Goal: Task Accomplishment & Management: Manage account settings

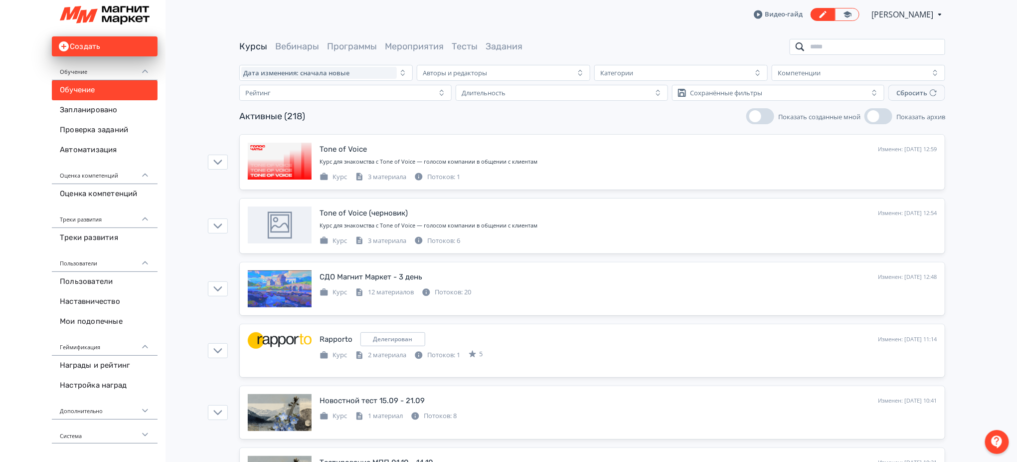
click at [831, 46] on input "search" at bounding box center [868, 47] width 156 height 16
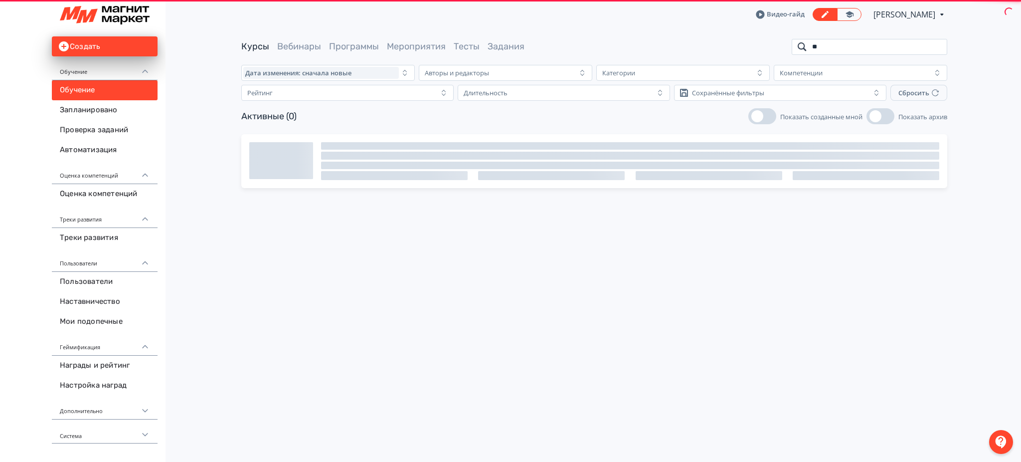
type input "*"
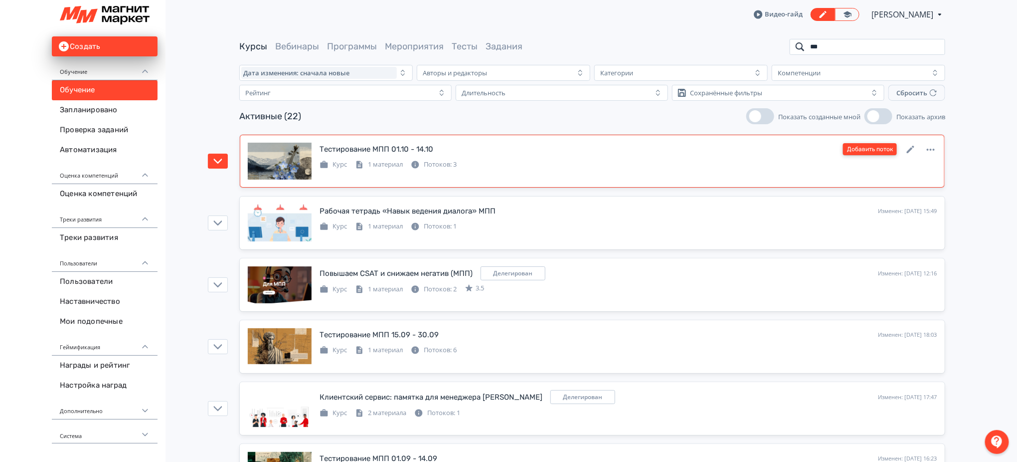
type input "***"
click at [857, 149] on button "Добавить поток" at bounding box center [870, 149] width 54 height 12
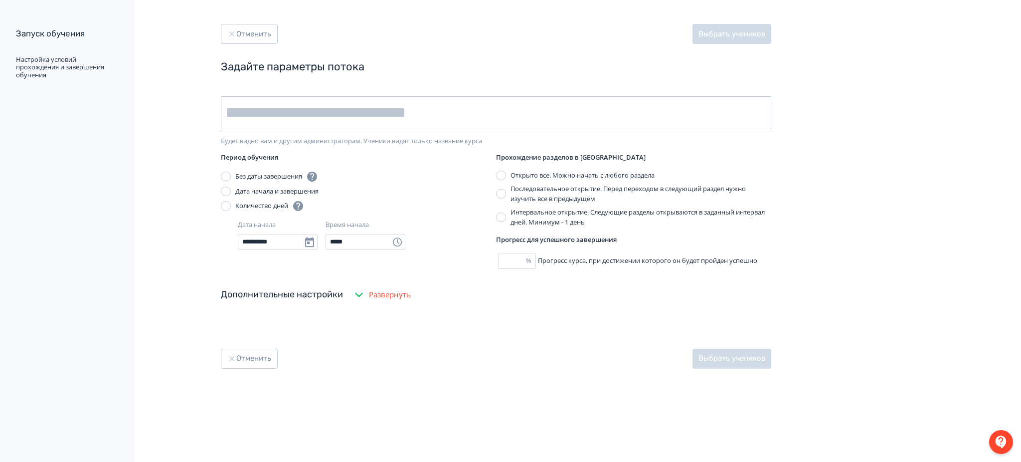
click at [330, 103] on input "text" at bounding box center [496, 112] width 550 height 33
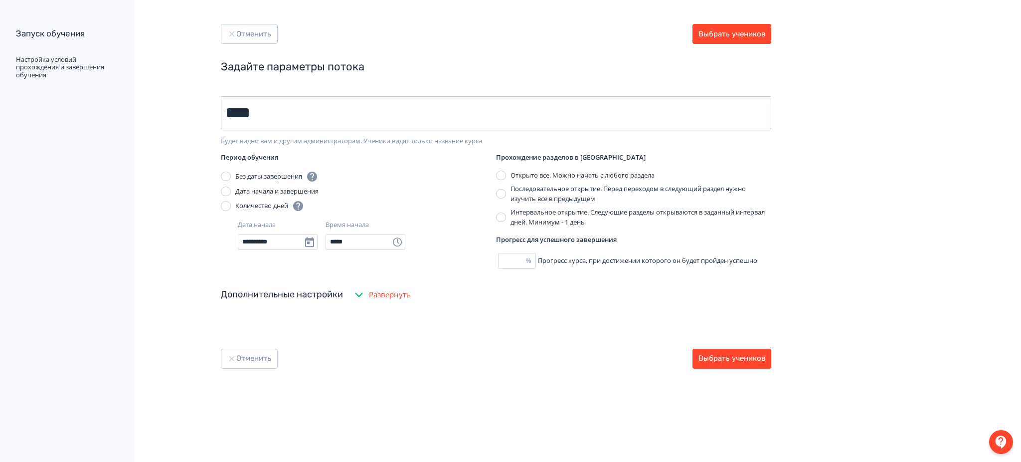
type input "*******"
click at [733, 364] on button "Выбрать учеников" at bounding box center [731, 358] width 79 height 20
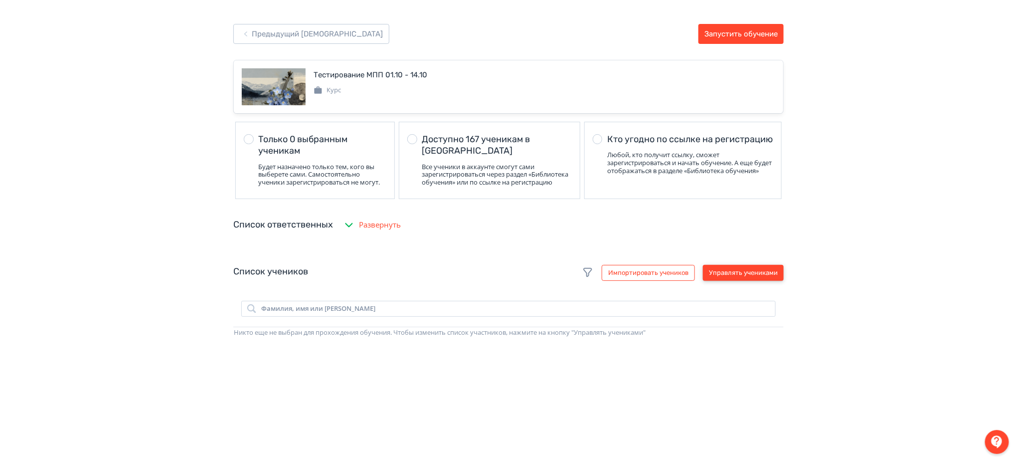
click at [718, 276] on button "Управлять учениками" at bounding box center [743, 273] width 81 height 16
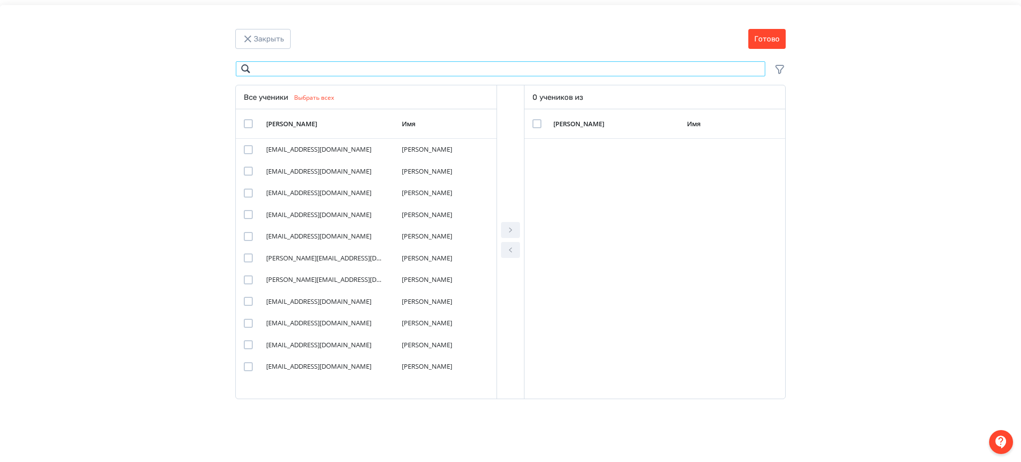
click at [437, 72] on input "Modal" at bounding box center [500, 69] width 530 height 16
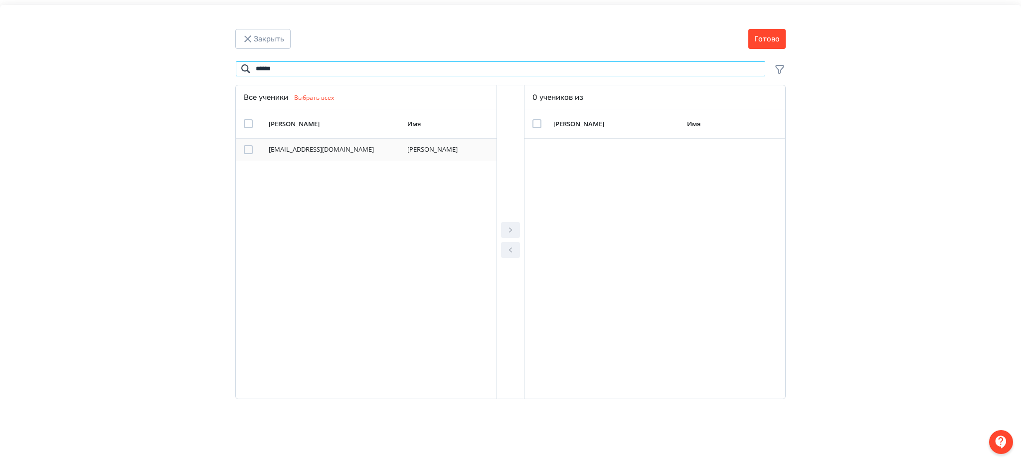
type input "******"
drag, startPoint x: 253, startPoint y: 145, endPoint x: 246, endPoint y: 146, distance: 7.5
click at [248, 145] on div "Modal" at bounding box center [254, 149] width 20 height 9
click at [245, 147] on div "Modal" at bounding box center [248, 149] width 9 height 9
click at [508, 225] on icon "Modal" at bounding box center [510, 230] width 12 height 12
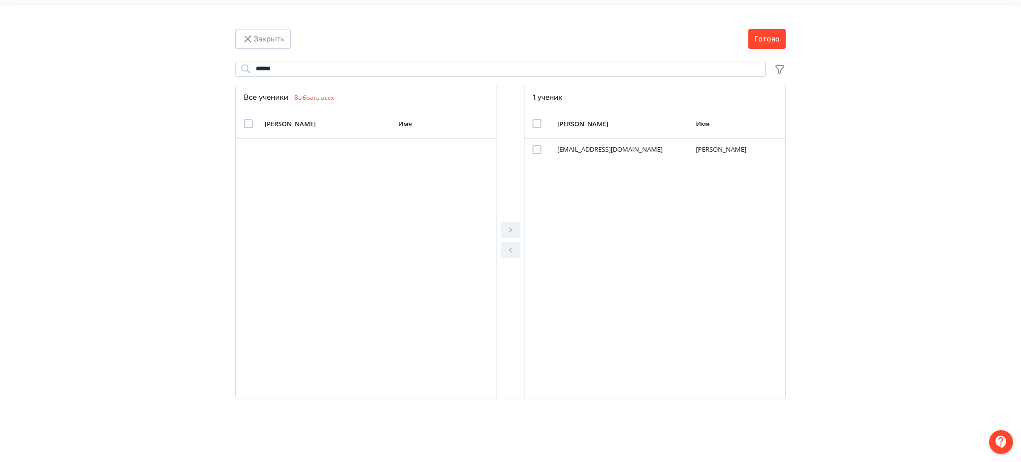
click at [535, 122] on div "Modal" at bounding box center [536, 123] width 9 height 9
click at [758, 37] on button "Готово" at bounding box center [766, 39] width 37 height 20
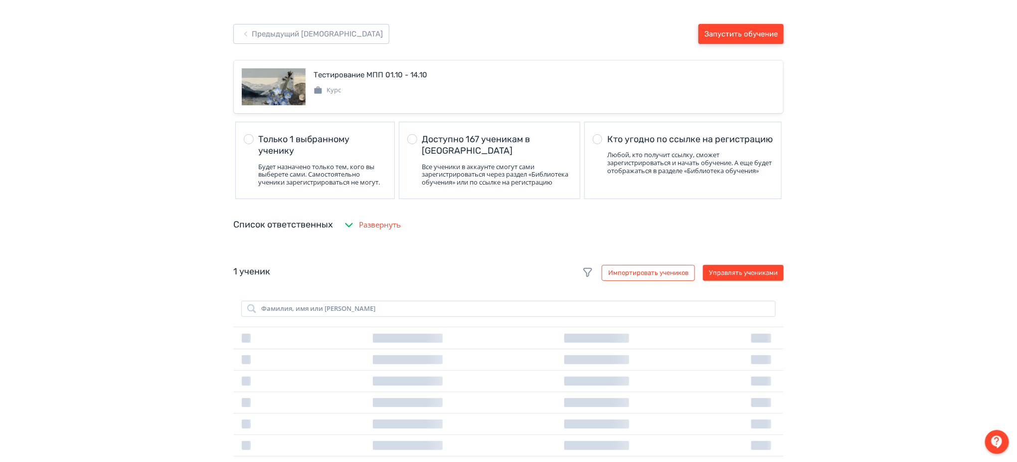
click at [758, 36] on button "Запустить обучение" at bounding box center [740, 34] width 85 height 20
